Goal: Task Accomplishment & Management: Understand process/instructions

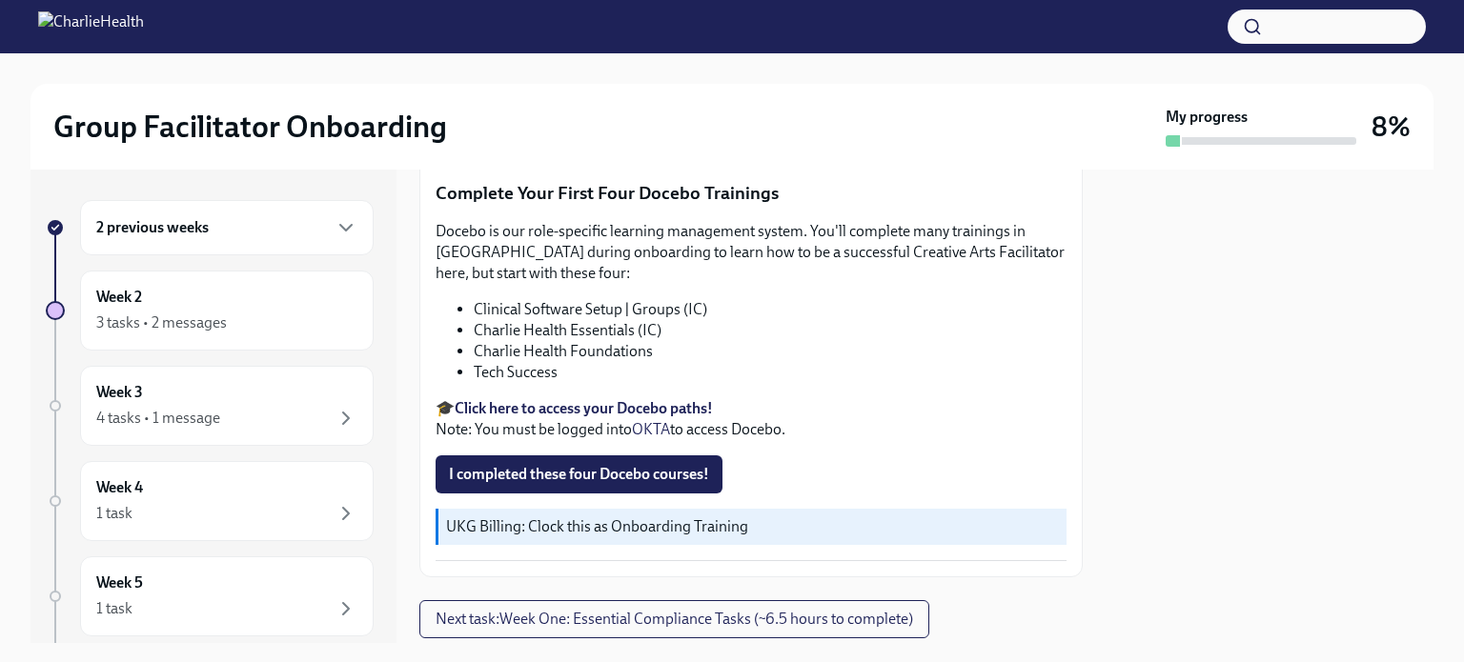
scroll to position [2583, 0]
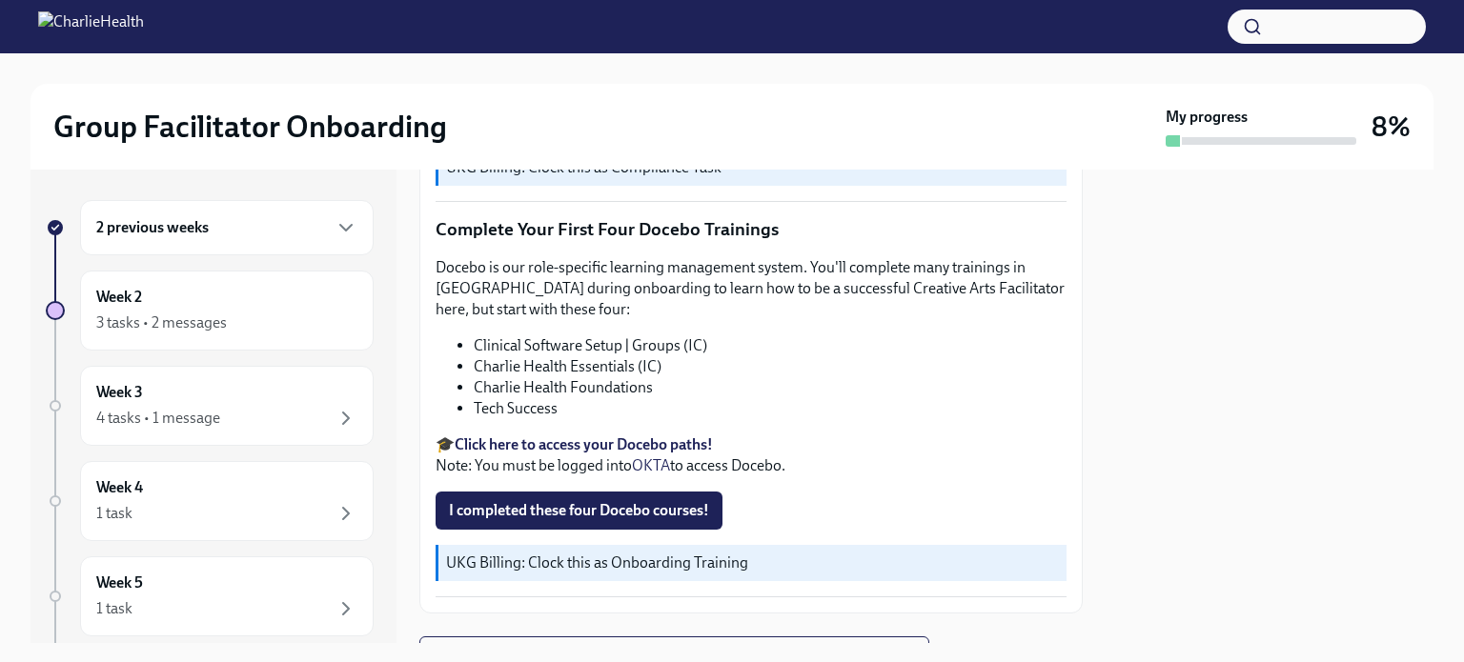
scroll to position [2583, 0]
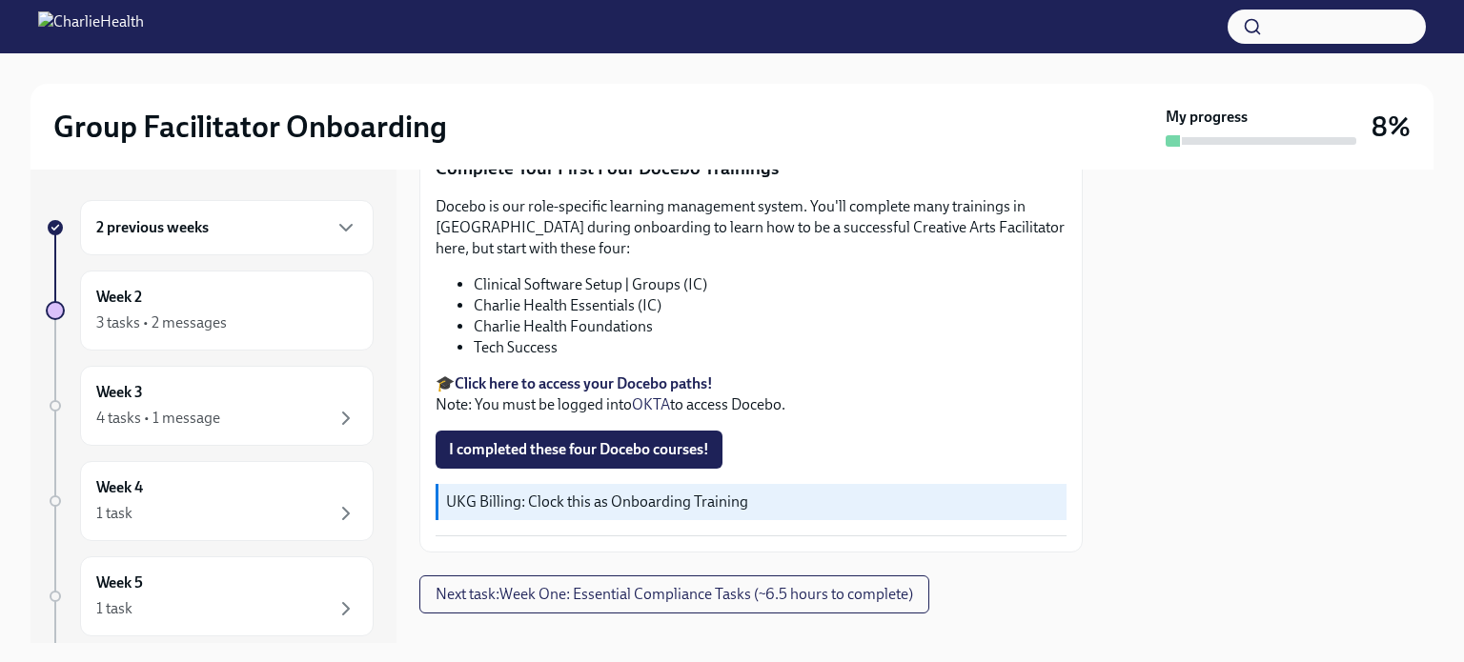
click at [571, 375] on strong "Click here to access your Docebo paths!" at bounding box center [584, 384] width 258 height 18
click at [598, 440] on span "I completed these four Docebo courses!" at bounding box center [579, 449] width 260 height 19
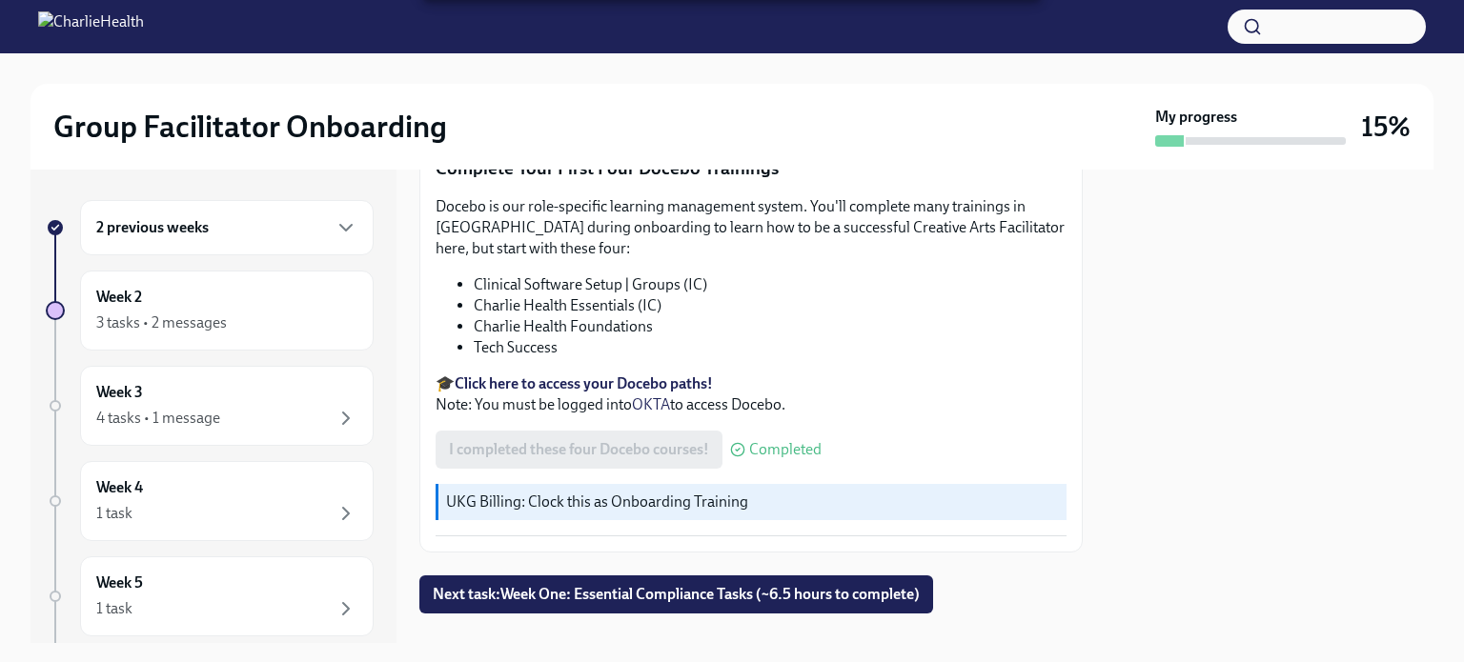
click at [641, 585] on span "Next task : Week One: Essential Compliance Tasks (~6.5 hours to complete)" at bounding box center [676, 594] width 487 height 19
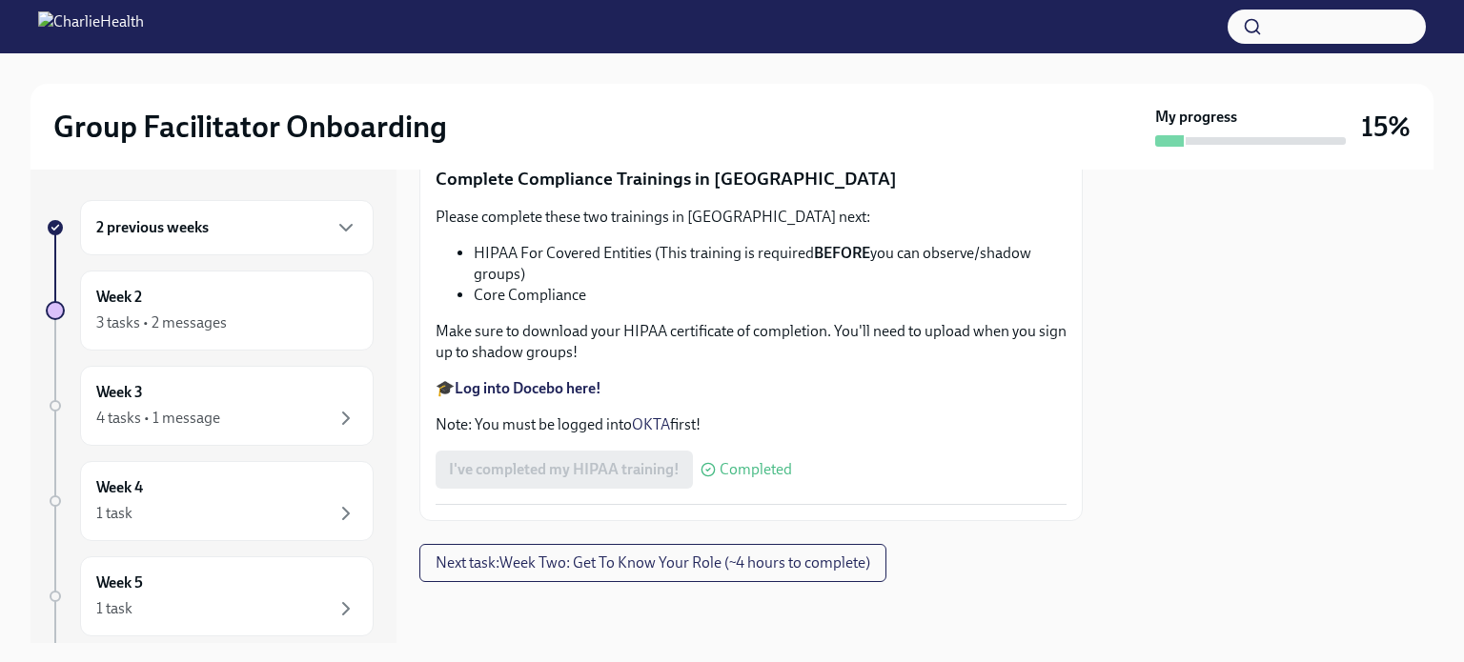
scroll to position [4599, 0]
click at [334, 233] on icon "button" at bounding box center [345, 227] width 23 height 23
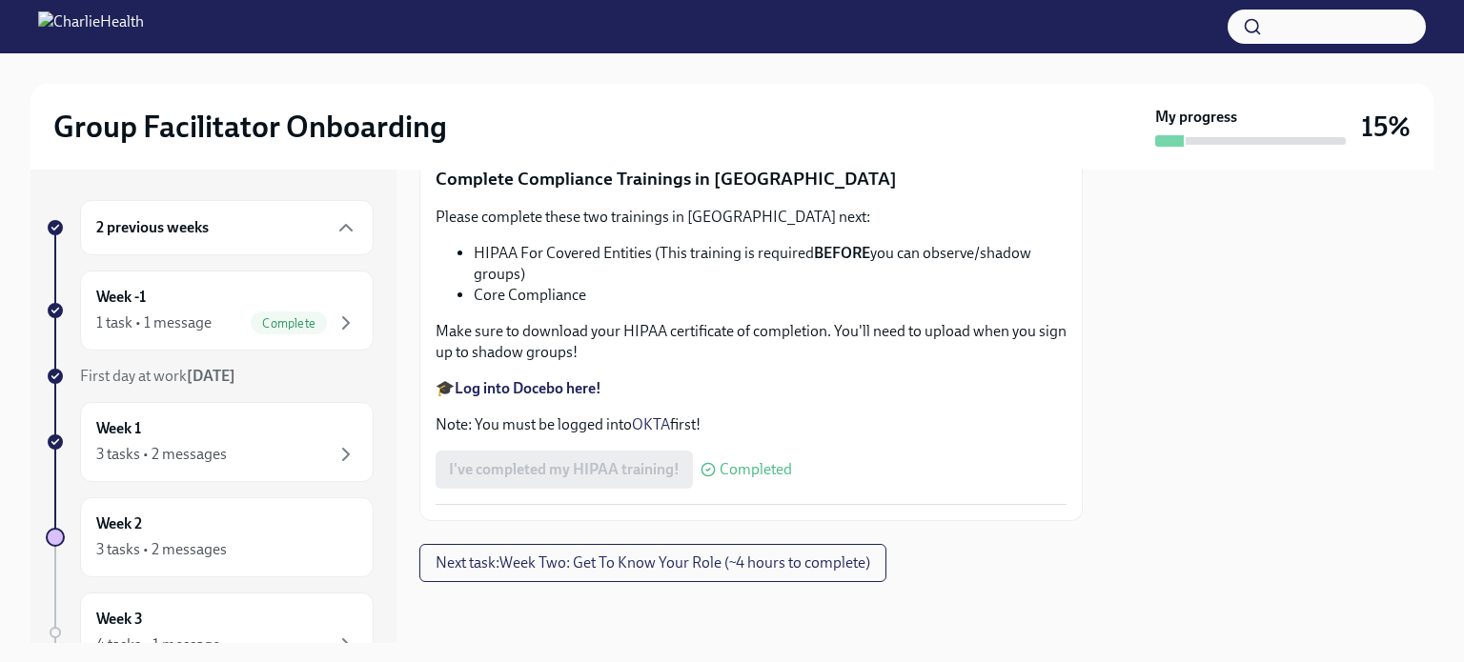
click at [335, 313] on icon "button" at bounding box center [345, 323] width 23 height 23
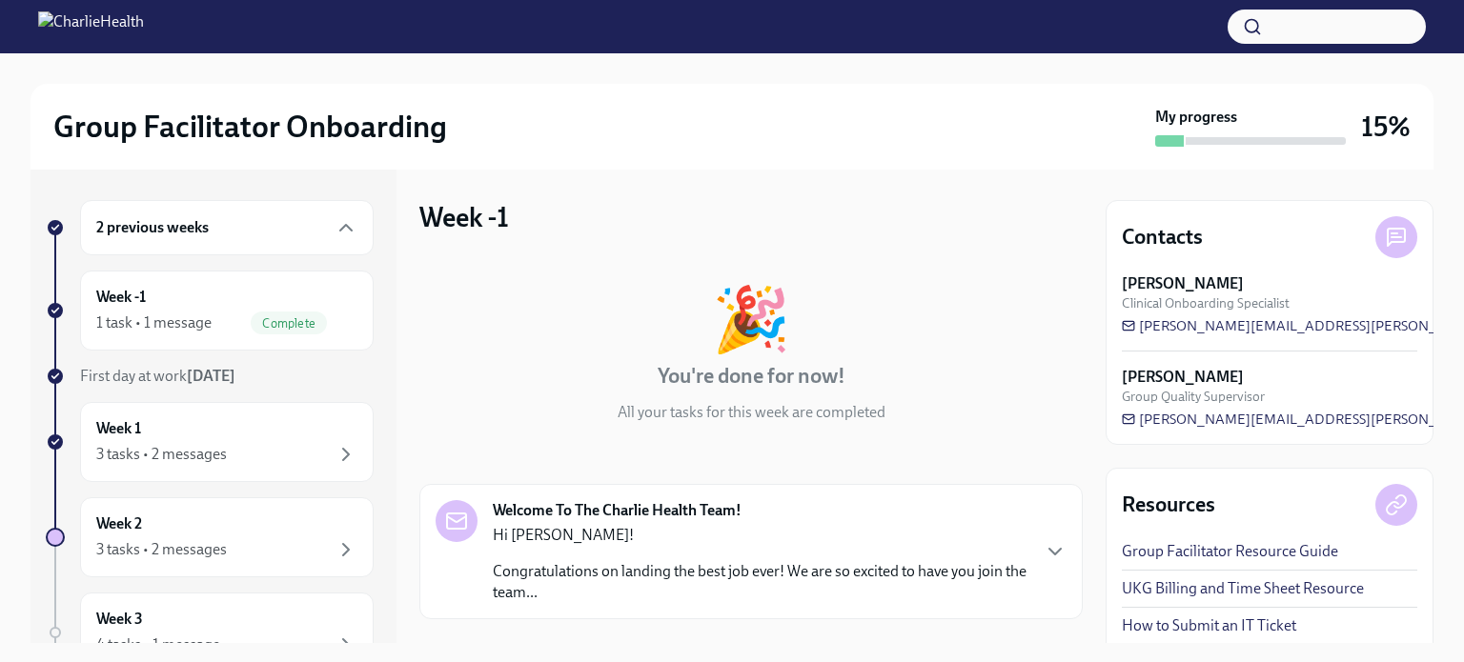
click at [336, 234] on icon "button" at bounding box center [345, 227] width 23 height 23
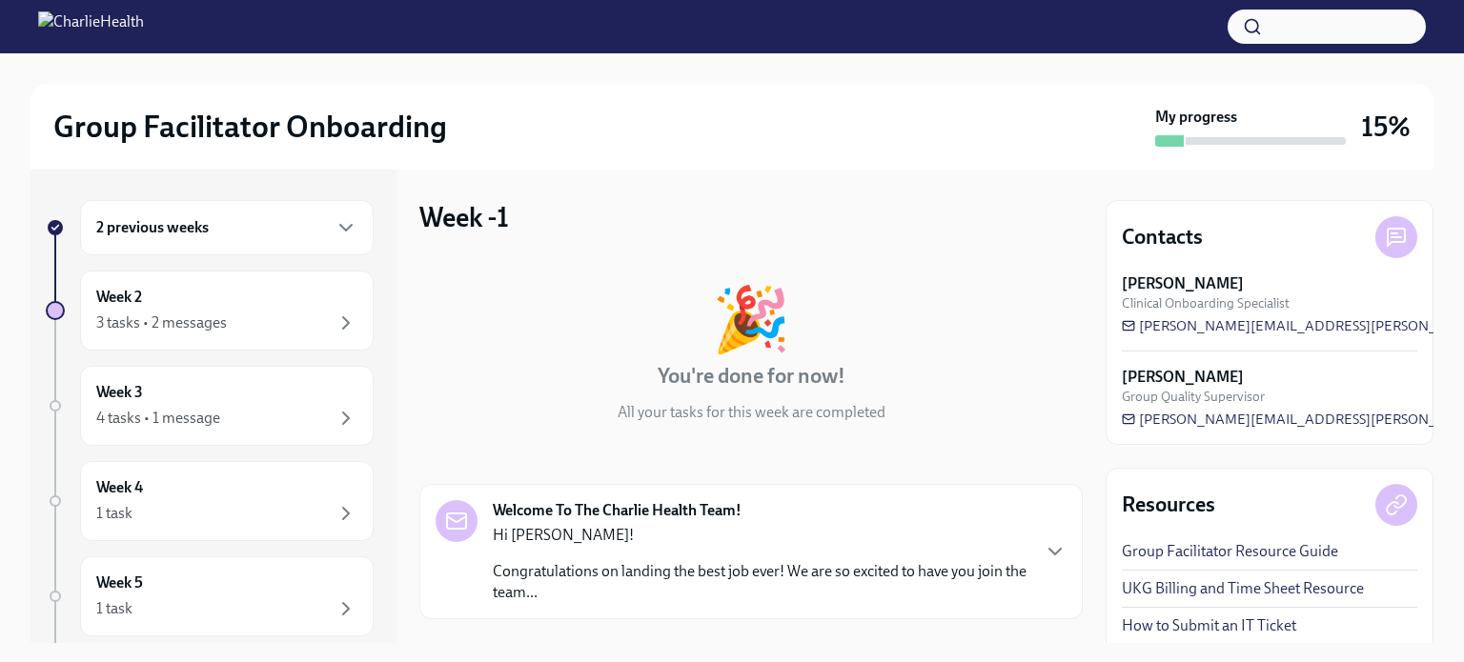
click at [339, 315] on icon "button" at bounding box center [345, 323] width 23 height 23
